Goal: Information Seeking & Learning: Learn about a topic

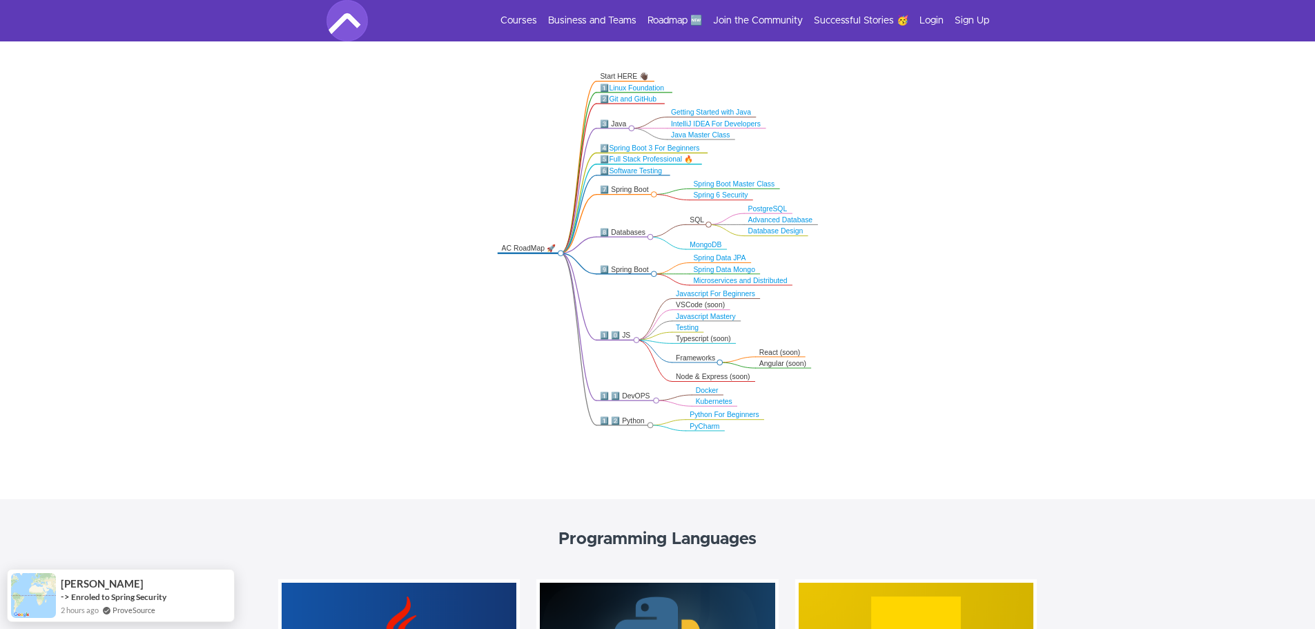
click at [651, 422] on icon ".markmap{font:300 16px/20px sans-serif}.markmap-link{fill:none}.markmap-node>ci…" at bounding box center [657, 252] width 1315 height 378
click at [712, 415] on link "Python For Beginners" at bounding box center [723, 415] width 69 height 8
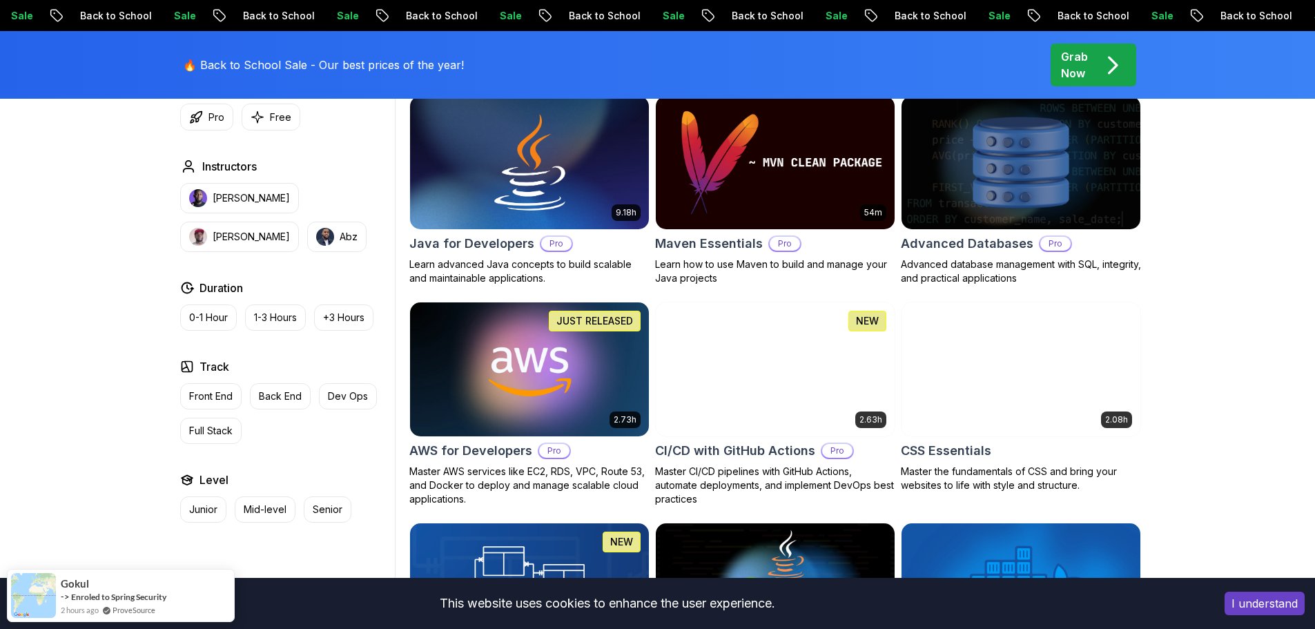
scroll to position [874, 0]
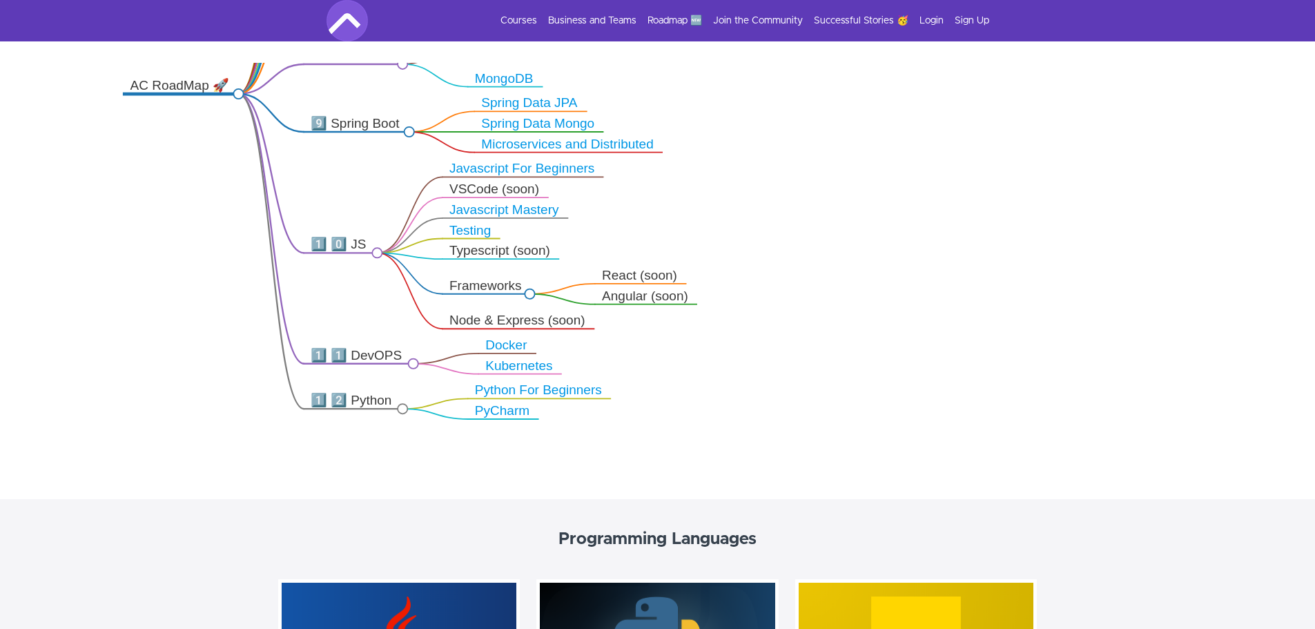
scroll to position [276, 0]
click at [560, 394] on link "Python For Beginners" at bounding box center [538, 390] width 127 height 14
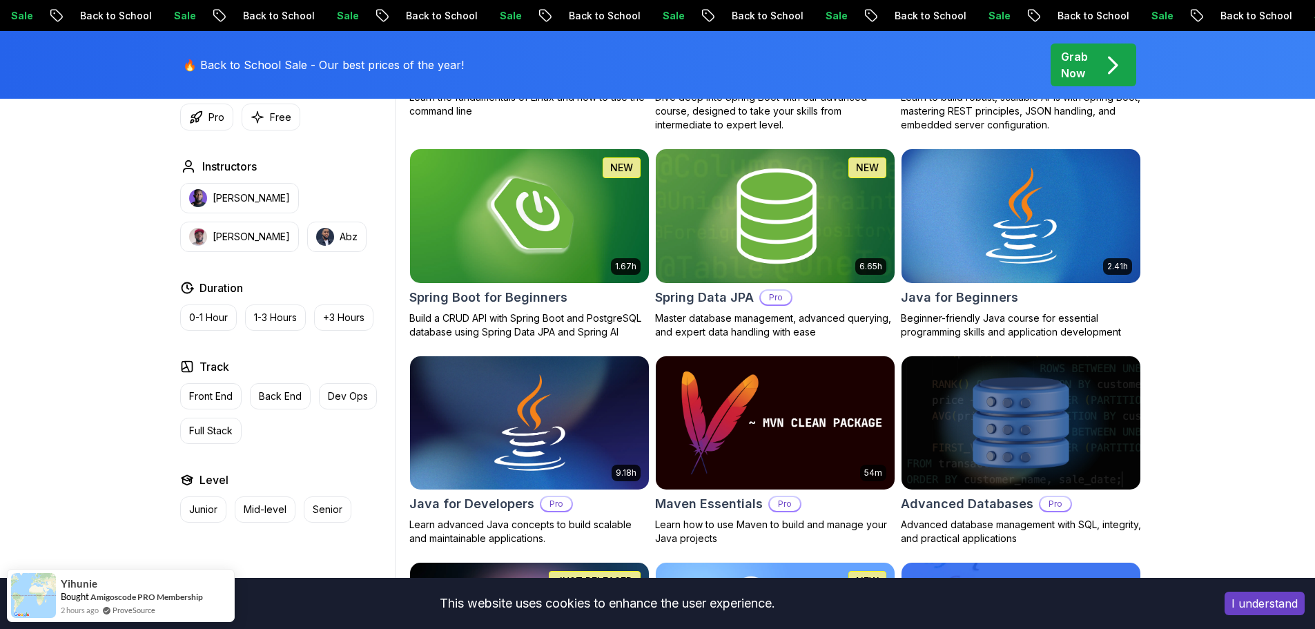
scroll to position [621, 0]
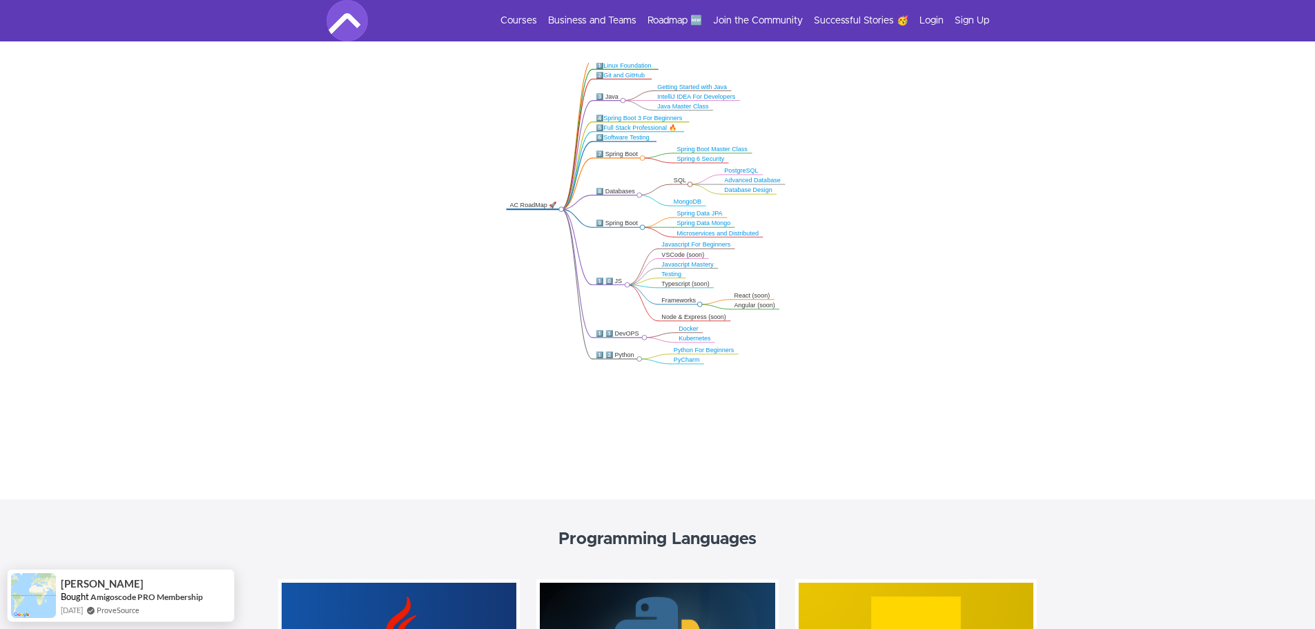
drag, startPoint x: 632, startPoint y: 420, endPoint x: 630, endPoint y: 339, distance: 81.5
click at [630, 339] on icon ".markmap{font:300 16px/20px sans-serif}.markmap-link{fill:none}.markmap-node>ci…" at bounding box center [657, 252] width 1315 height 378
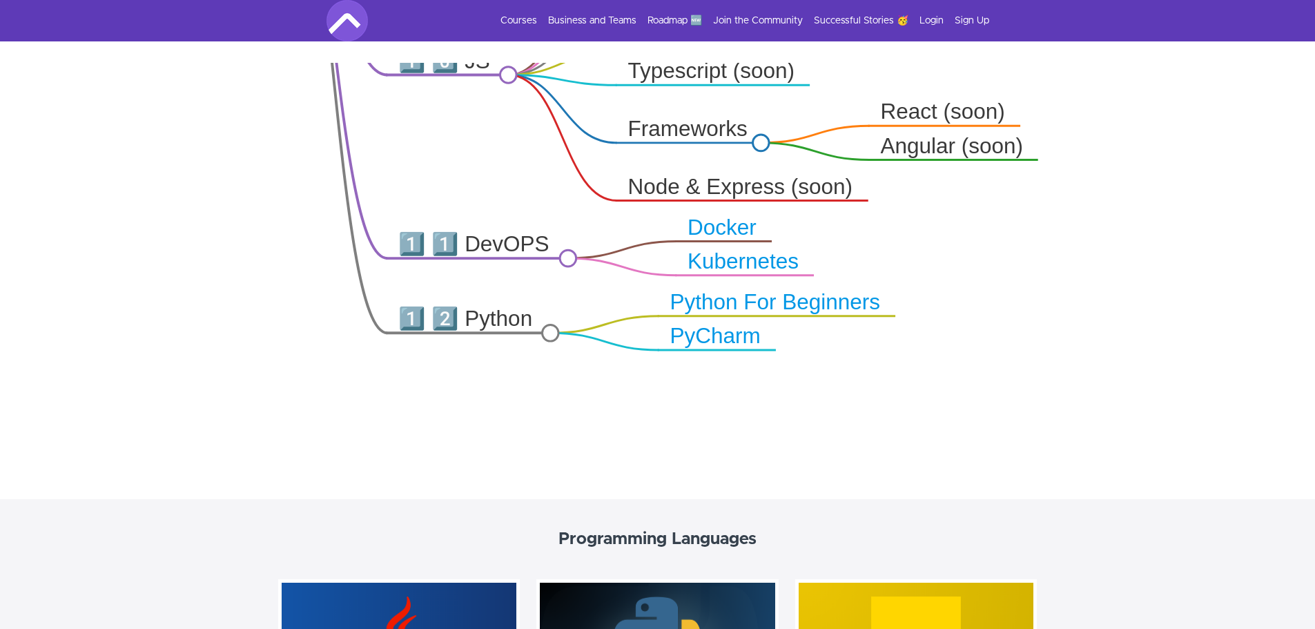
click at [808, 308] on link "Python For Beginners" at bounding box center [774, 301] width 210 height 23
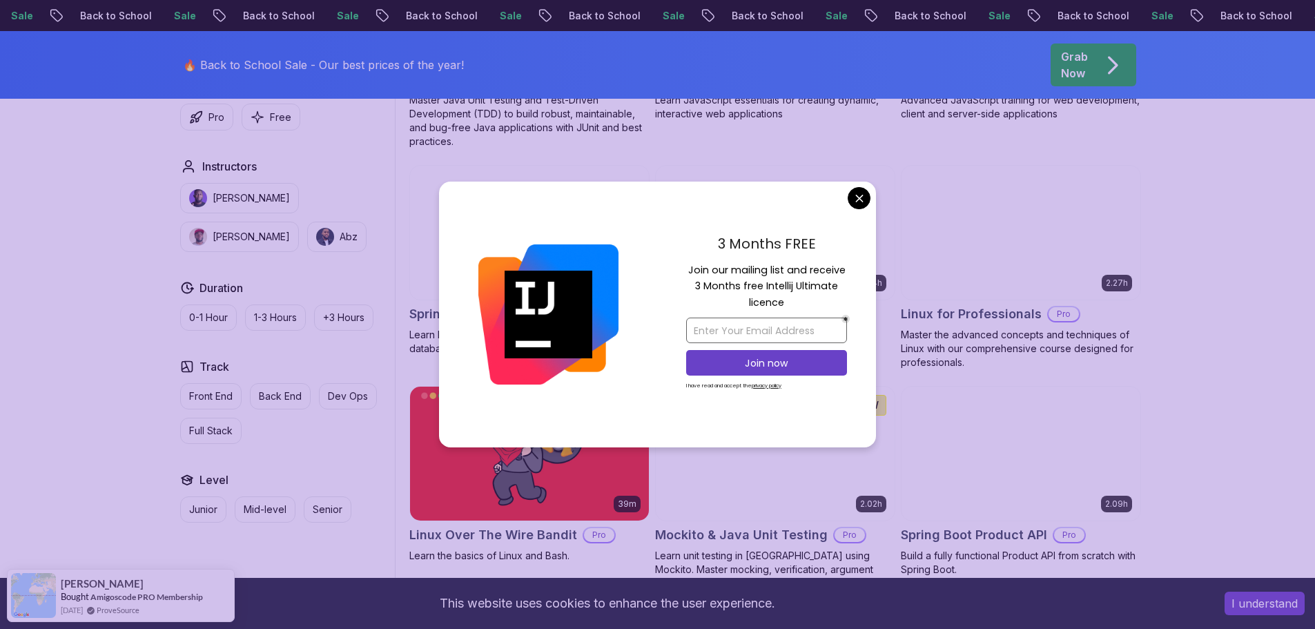
scroll to position [2968, 0]
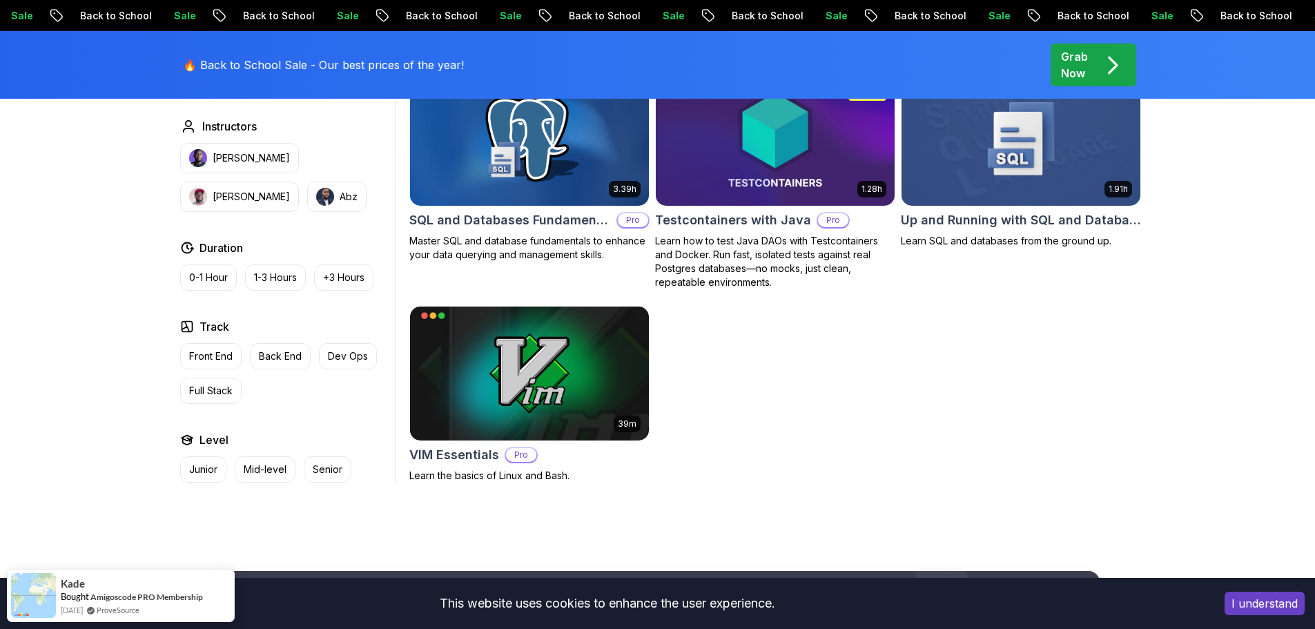
scroll to position [3865, 0]
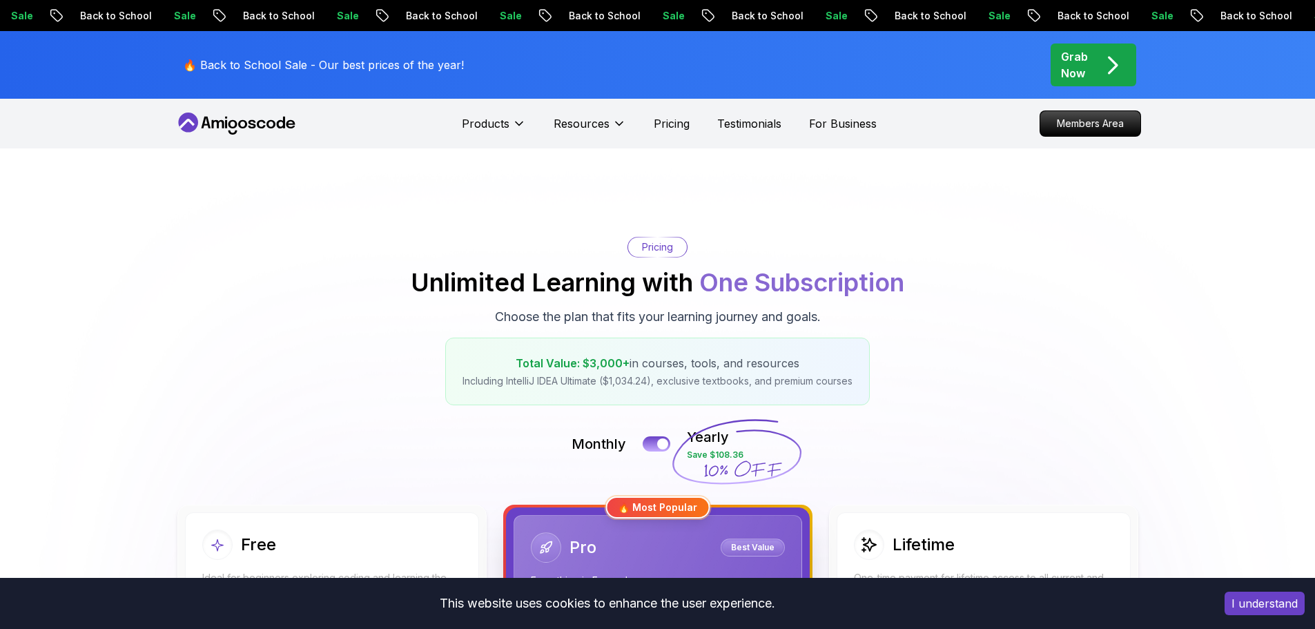
scroll to position [276, 0]
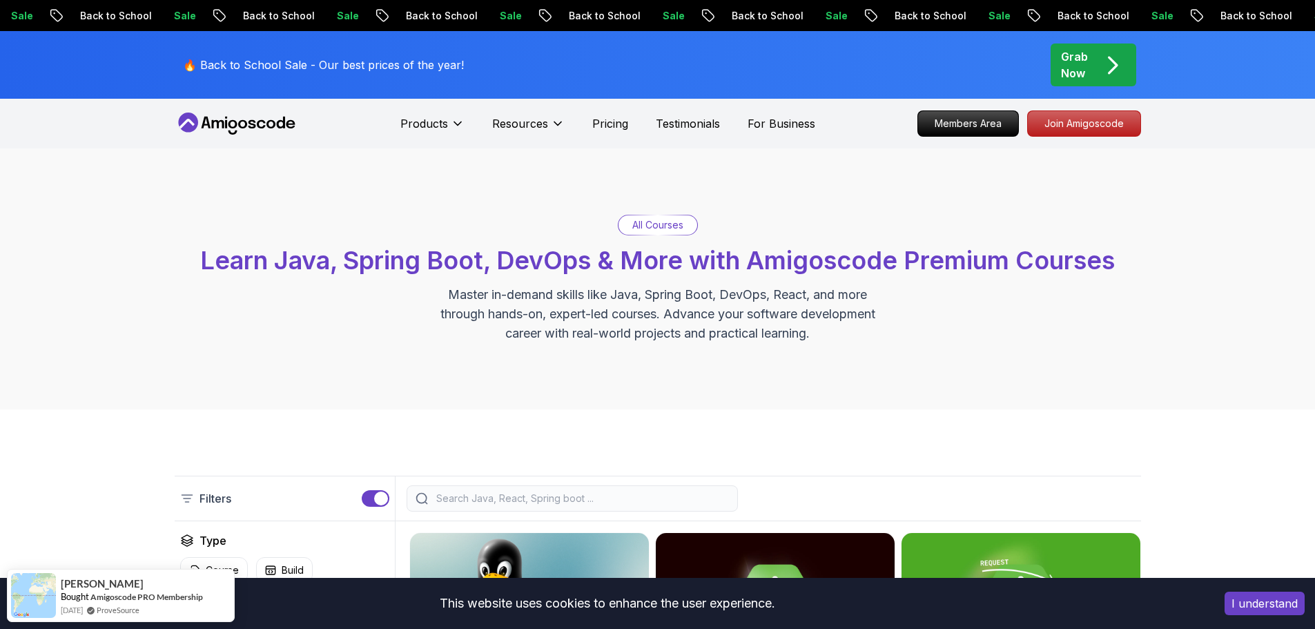
drag, startPoint x: 583, startPoint y: 297, endPoint x: 587, endPoint y: 286, distance: 11.2
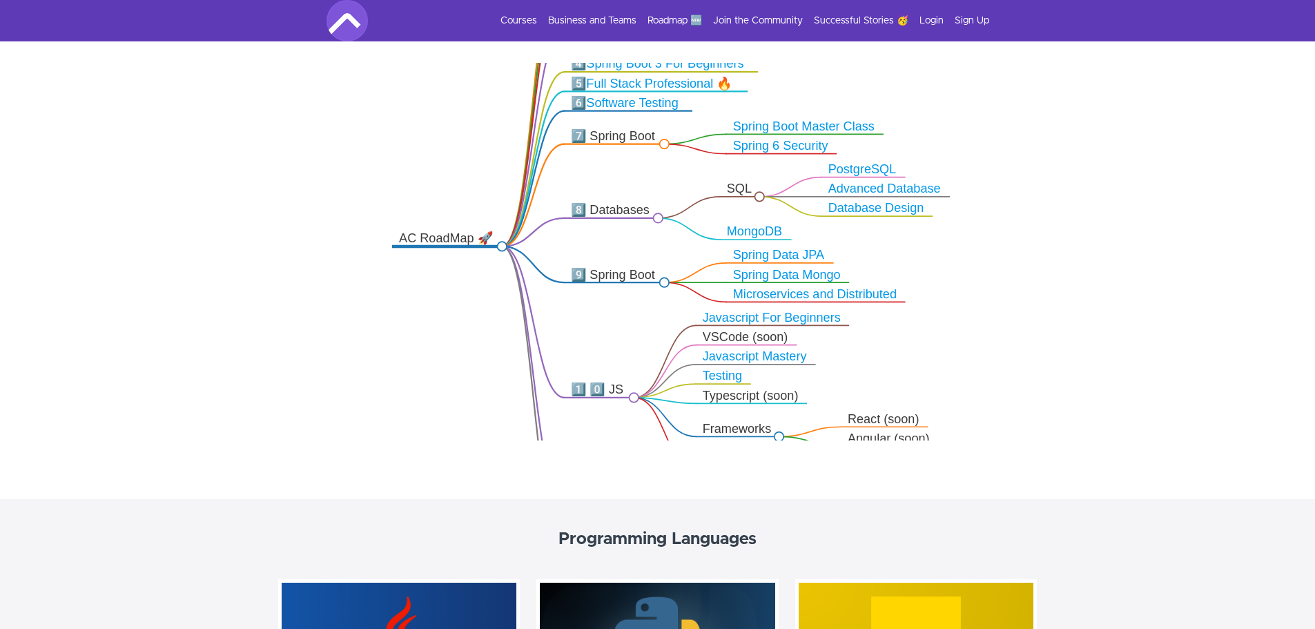
scroll to position [276, 0]
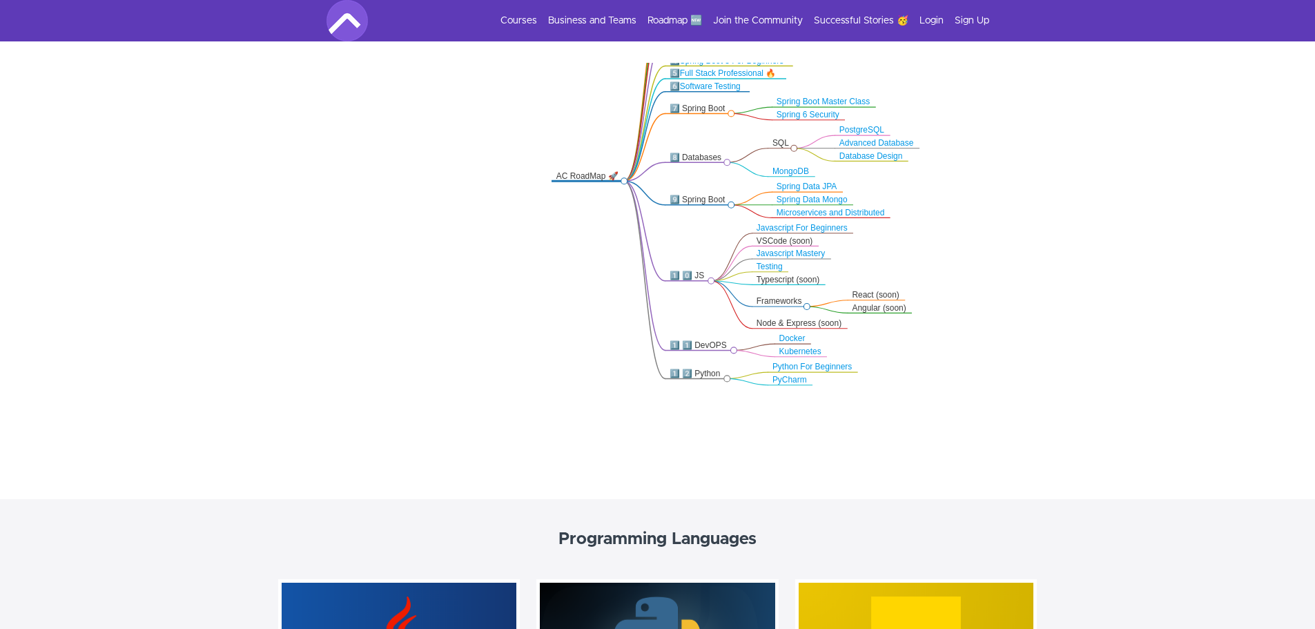
drag, startPoint x: 592, startPoint y: 317, endPoint x: 616, endPoint y: 182, distance: 136.7
click at [616, 182] on icon ".markmap{font:300 16px/20px sans-serif}.markmap-link{fill:none}.markmap-node>ci…" at bounding box center [657, 252] width 1315 height 378
